Goal: Information Seeking & Learning: Learn about a topic

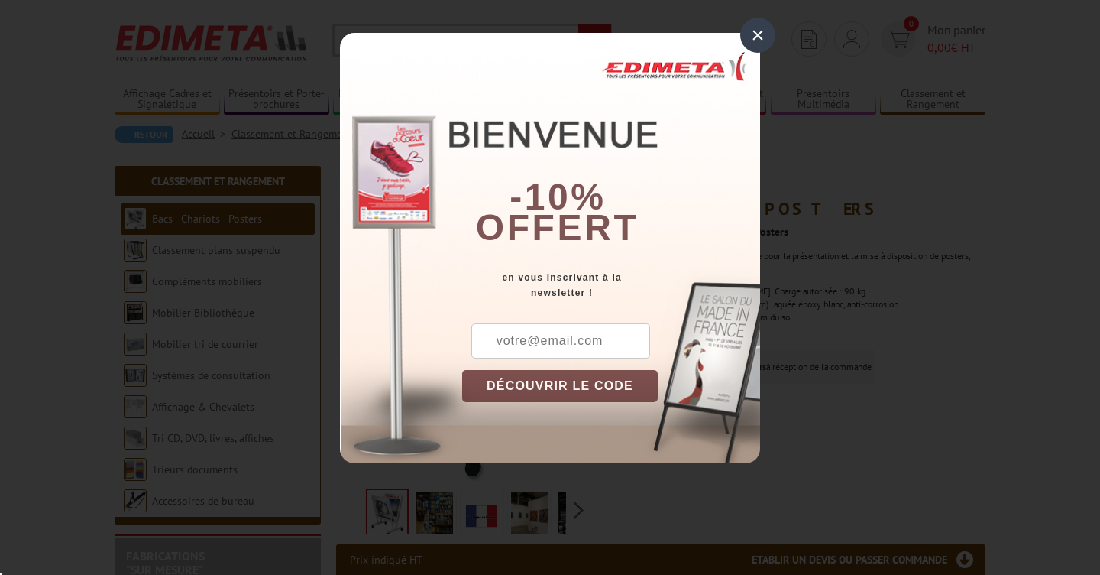
scroll to position [36, 0]
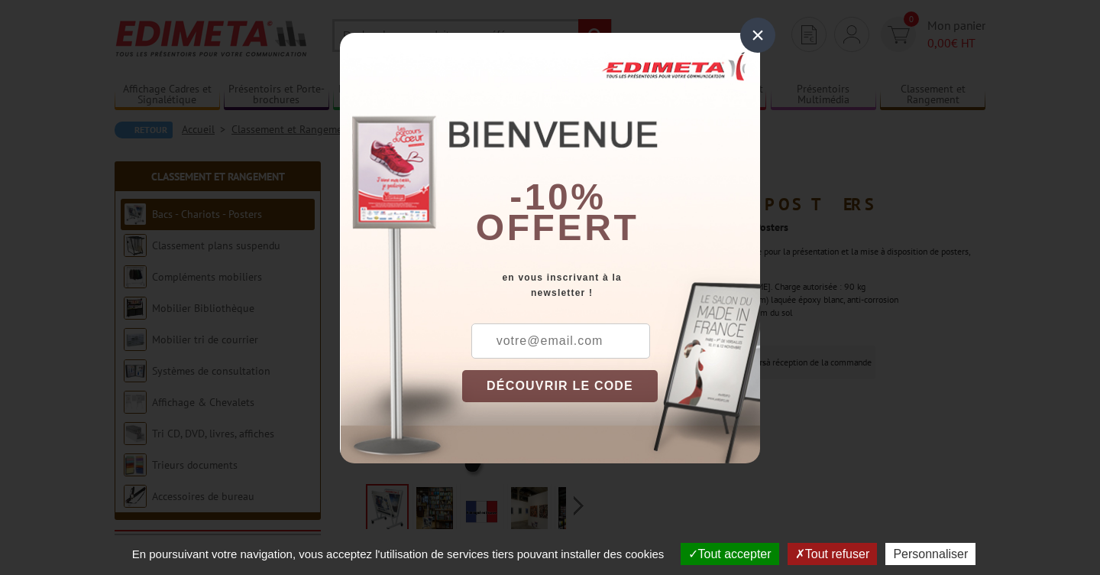
click at [763, 35] on div "×" at bounding box center [757, 35] width 35 height 35
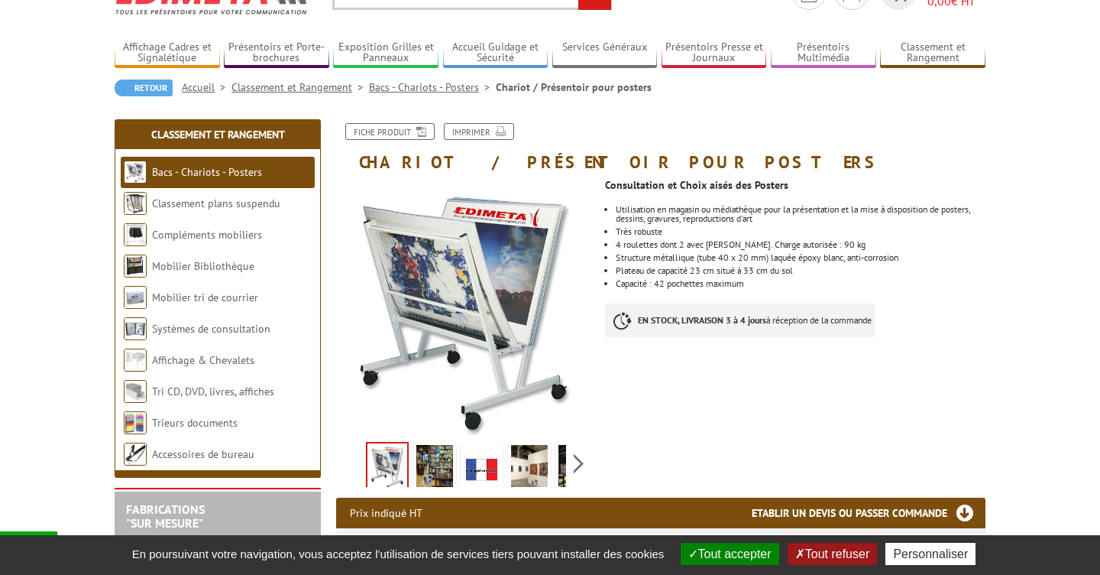
scroll to position [79, 0]
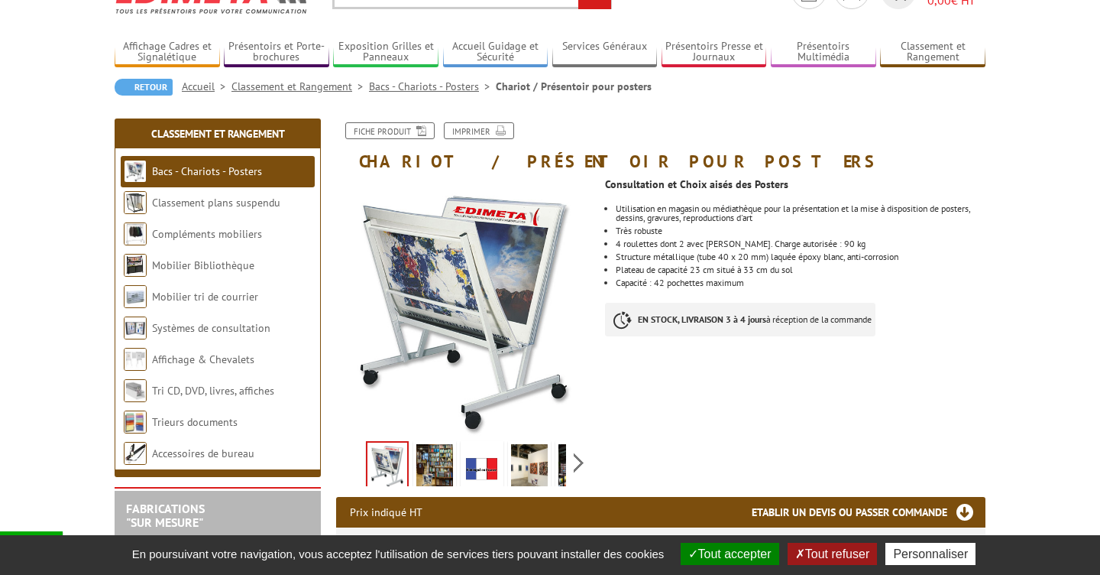
click at [213, 173] on link "Bacs - Chariots - Posters" at bounding box center [207, 171] width 110 height 14
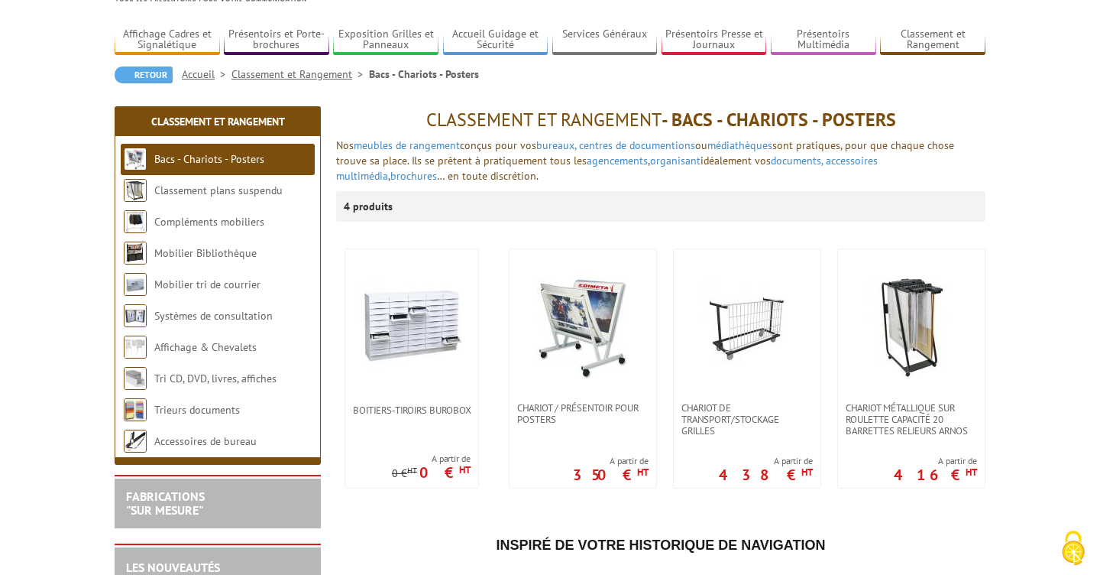
scroll to position [92, 0]
click at [194, 315] on link "Systèmes de consultation" at bounding box center [213, 315] width 119 height 14
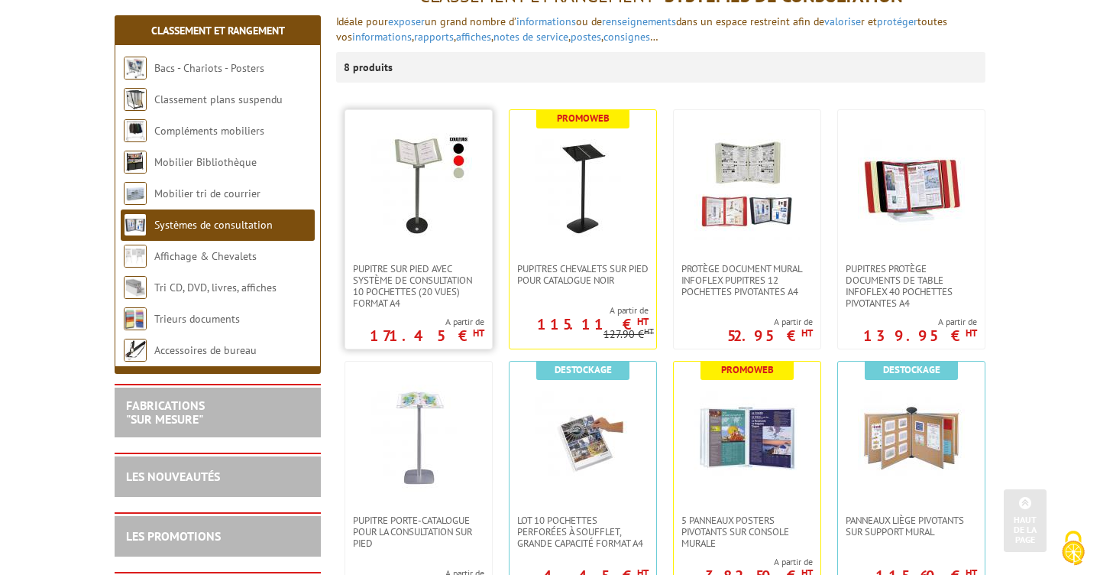
scroll to position [202, 0]
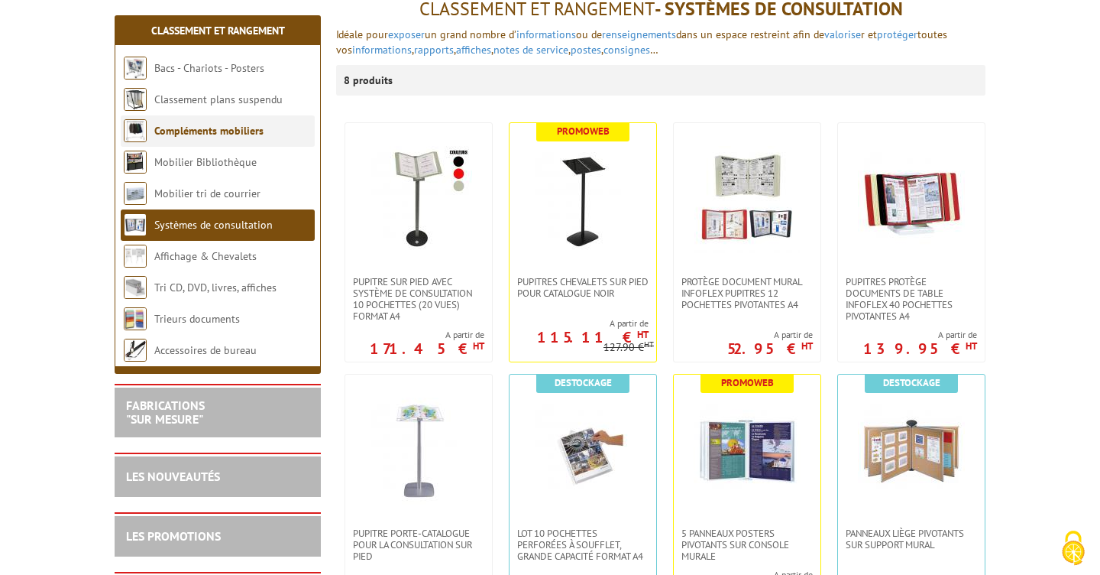
click at [200, 134] on link "Compléments mobiliers" at bounding box center [208, 131] width 109 height 14
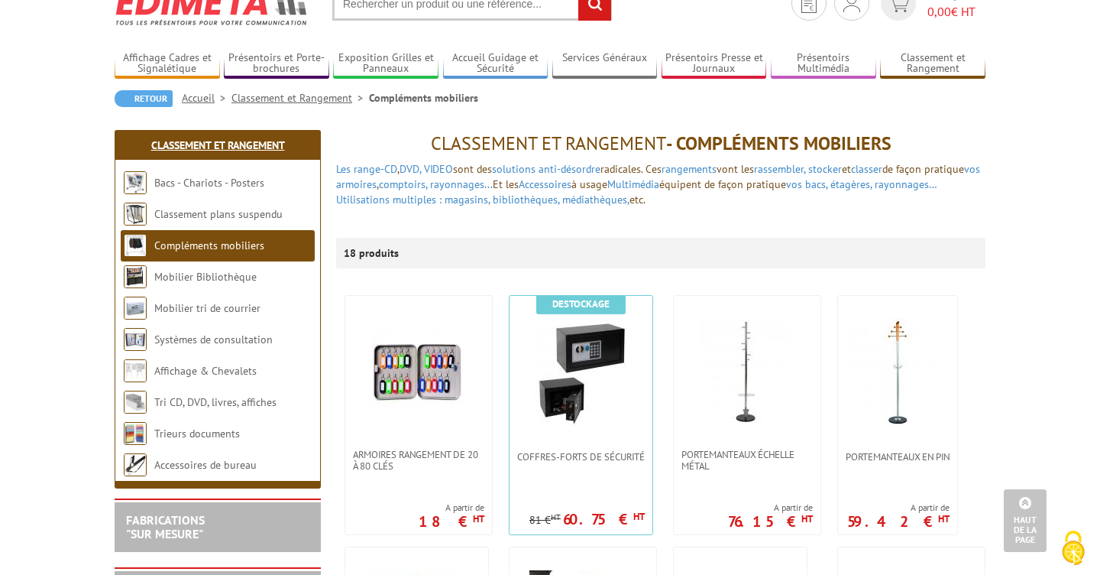
scroll to position [25, 0]
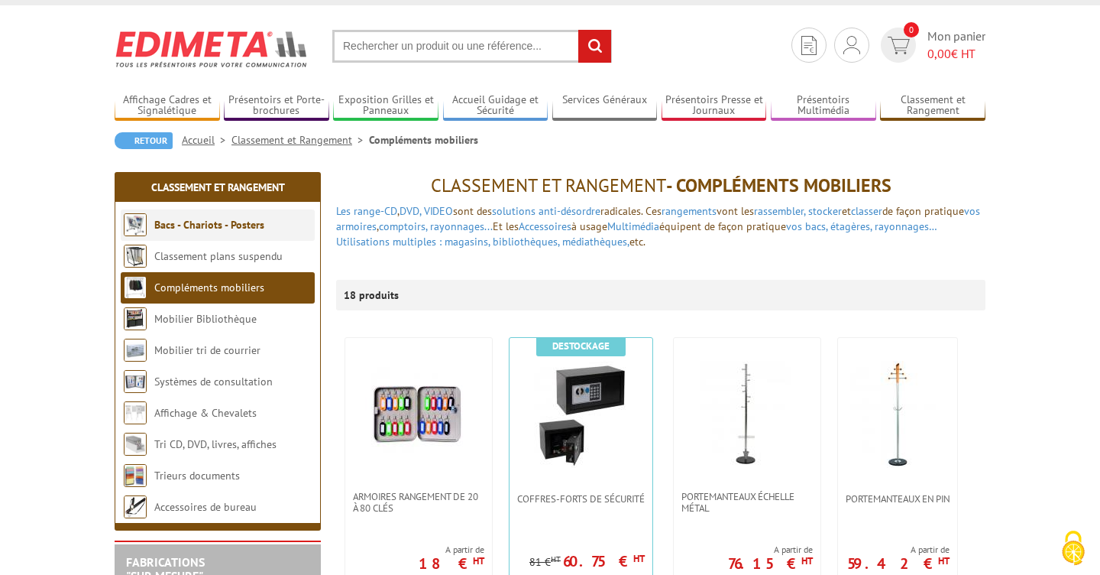
click at [230, 230] on link "Bacs - Chariots - Posters" at bounding box center [209, 225] width 110 height 14
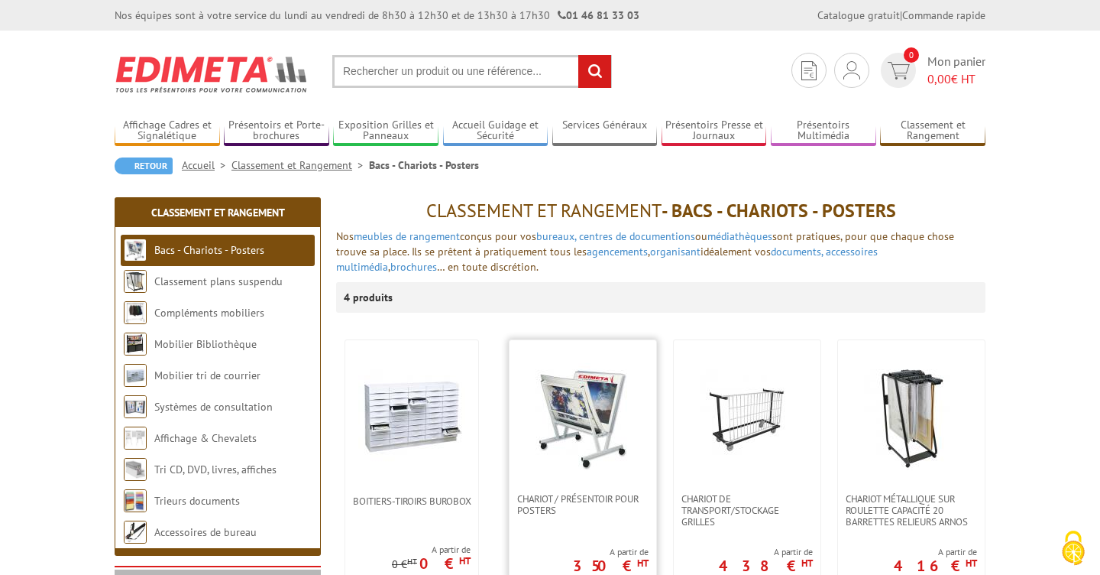
click at [610, 417] on img at bounding box center [583, 416] width 107 height 107
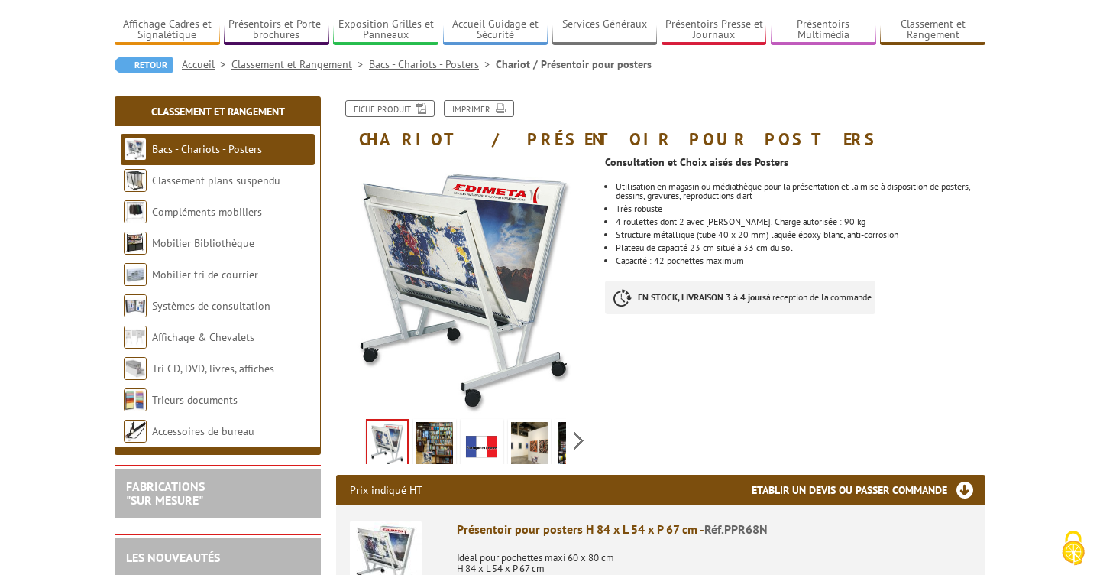
scroll to position [102, 0]
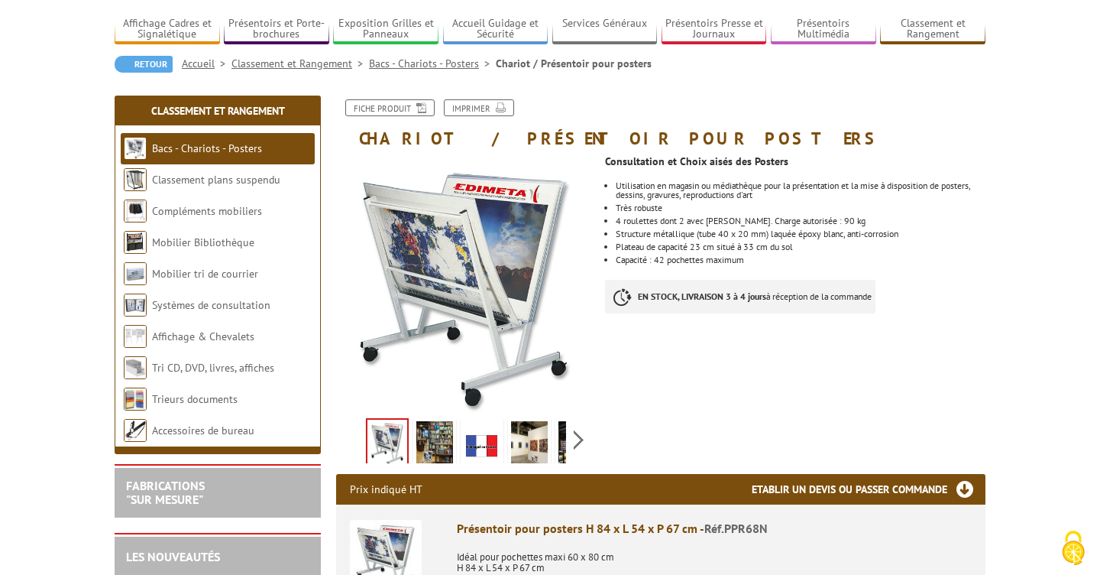
click at [438, 437] on img at bounding box center [434, 444] width 37 height 47
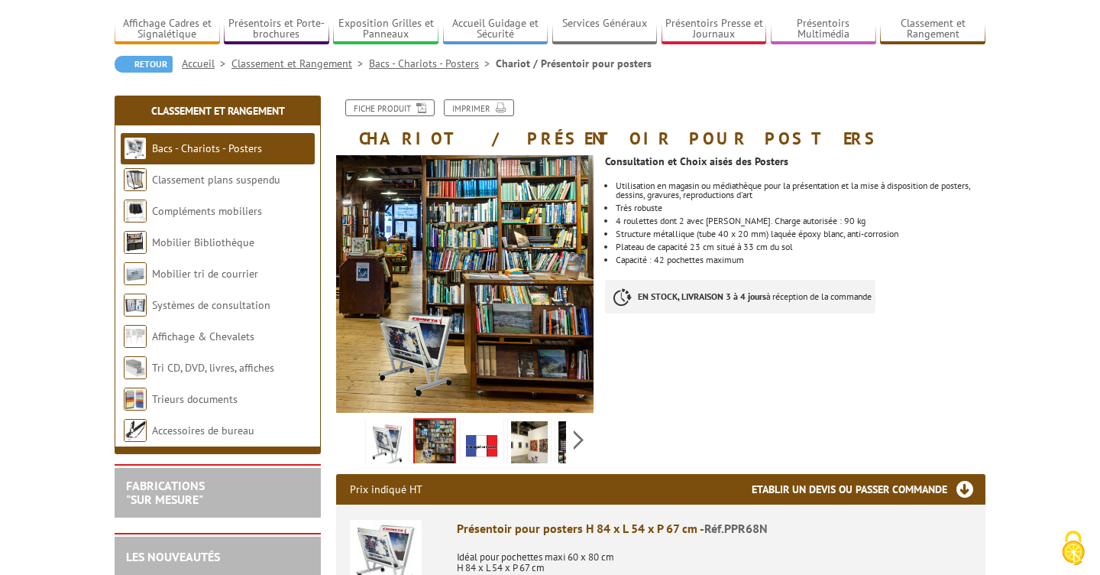
click at [487, 444] on img at bounding box center [482, 444] width 37 height 47
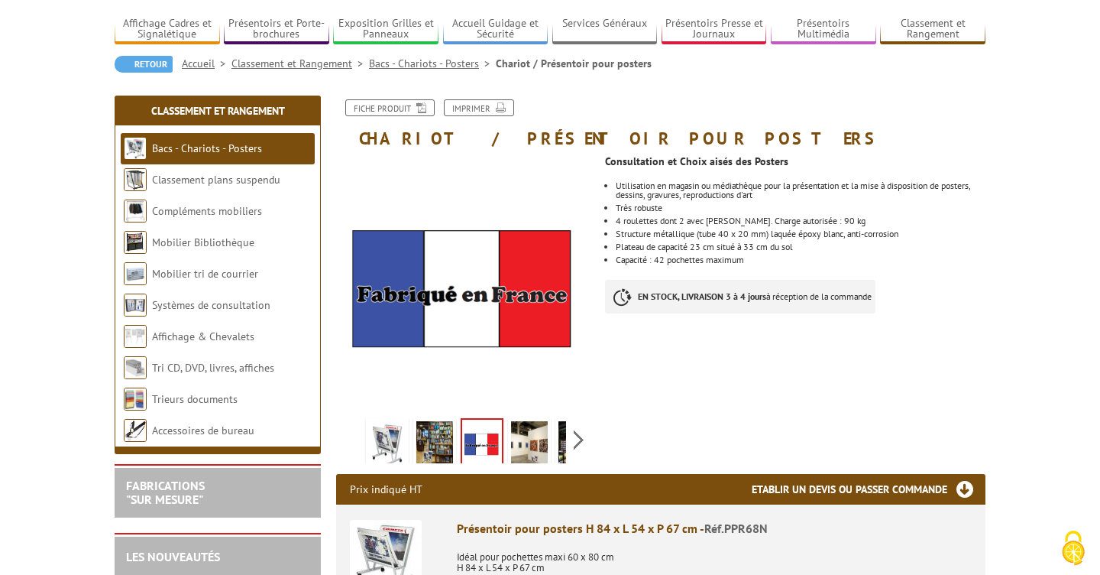
click at [521, 446] on img at bounding box center [529, 444] width 37 height 47
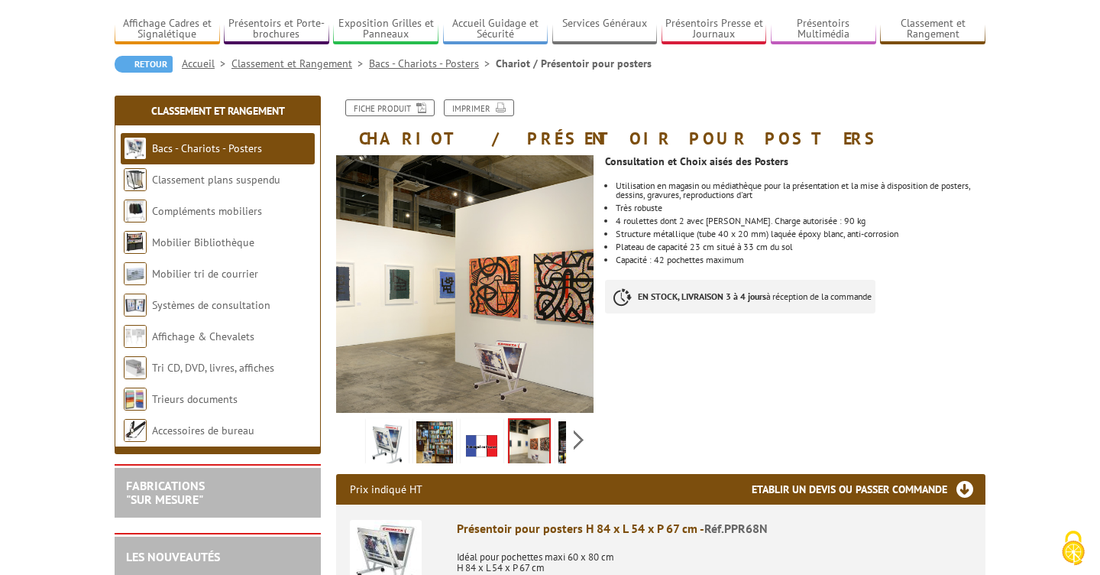
click at [561, 443] on img at bounding box center [577, 444] width 37 height 47
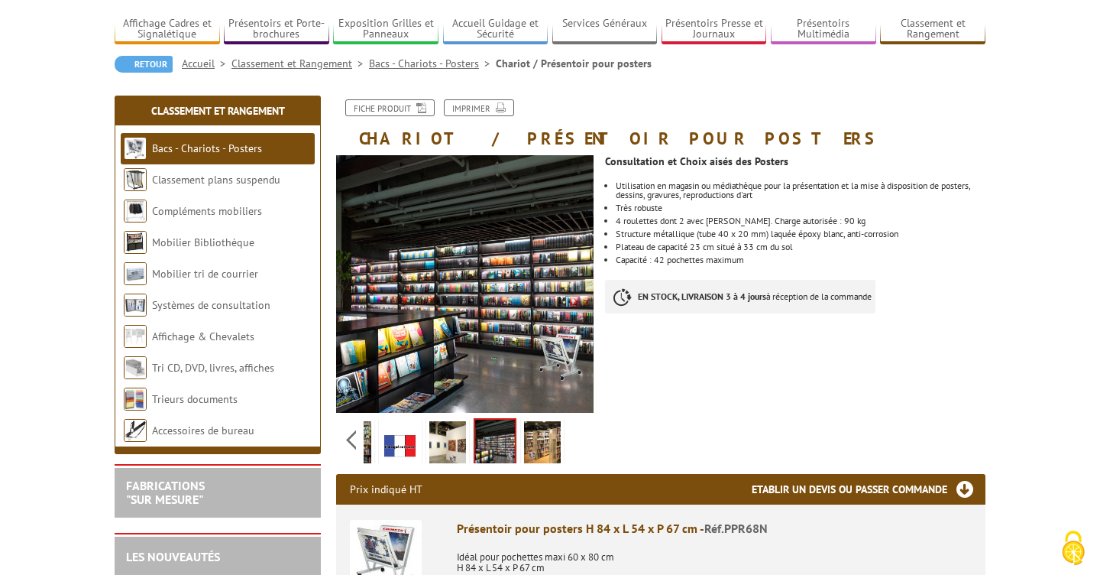
click at [548, 446] on img at bounding box center [542, 444] width 37 height 47
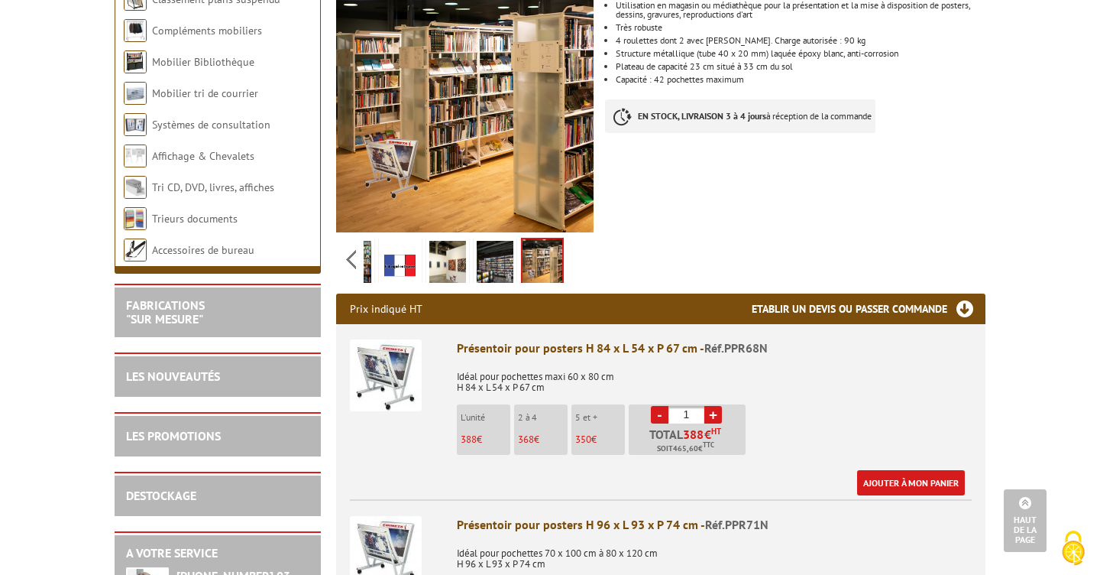
scroll to position [0, 0]
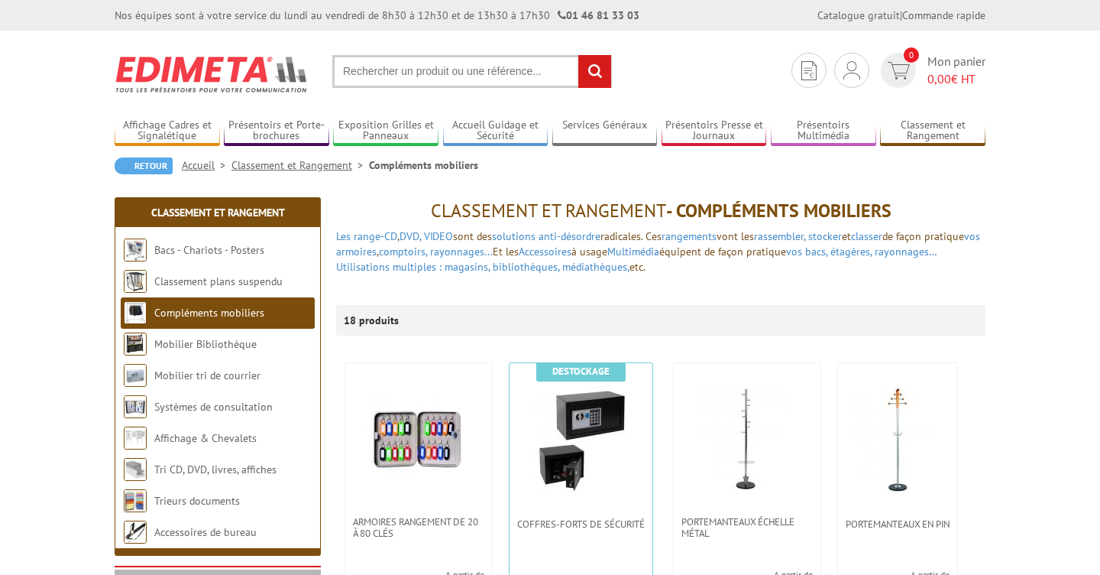
scroll to position [25, 0]
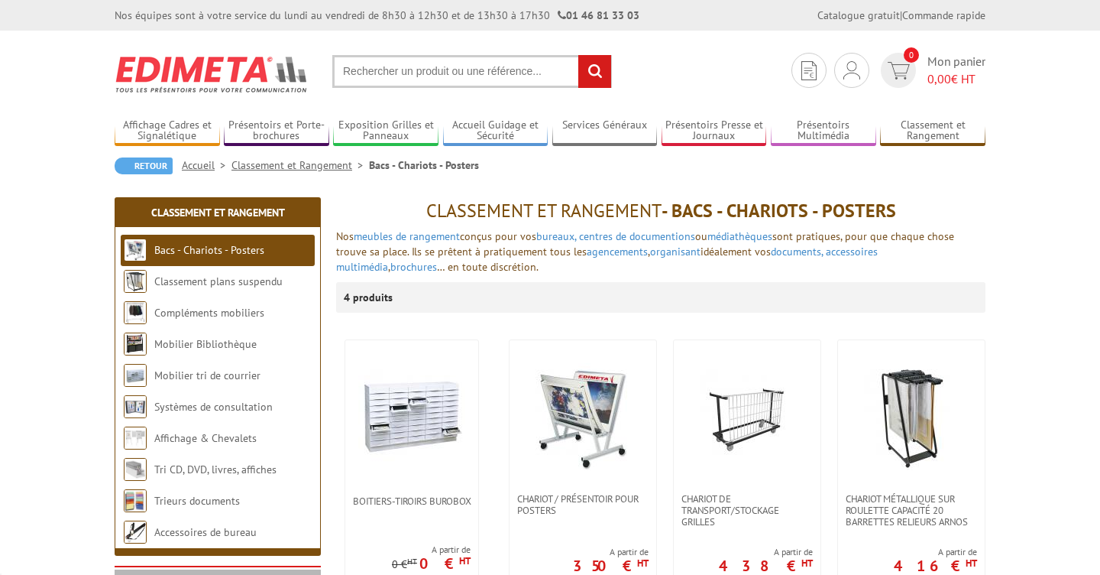
scroll to position [92, 0]
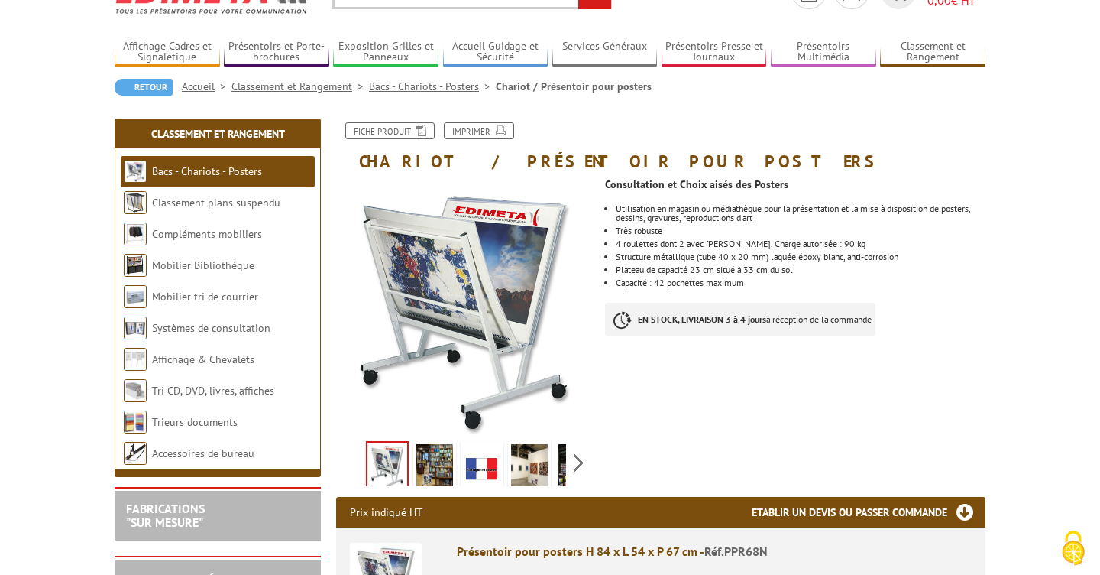
scroll to position [79, 0]
